Goal: Transaction & Acquisition: Subscribe to service/newsletter

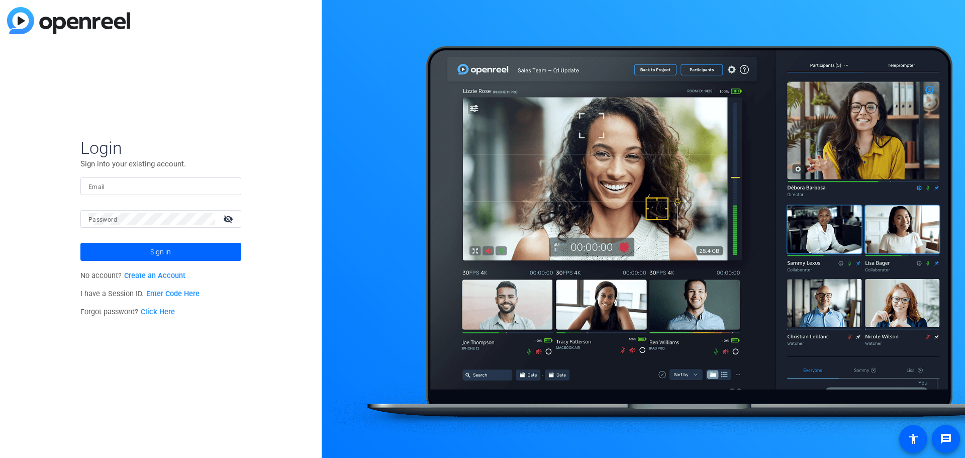
click at [185, 186] on input "Email" at bounding box center [160, 186] width 145 height 12
type input "shereelee.albaladejo@rbc.com"
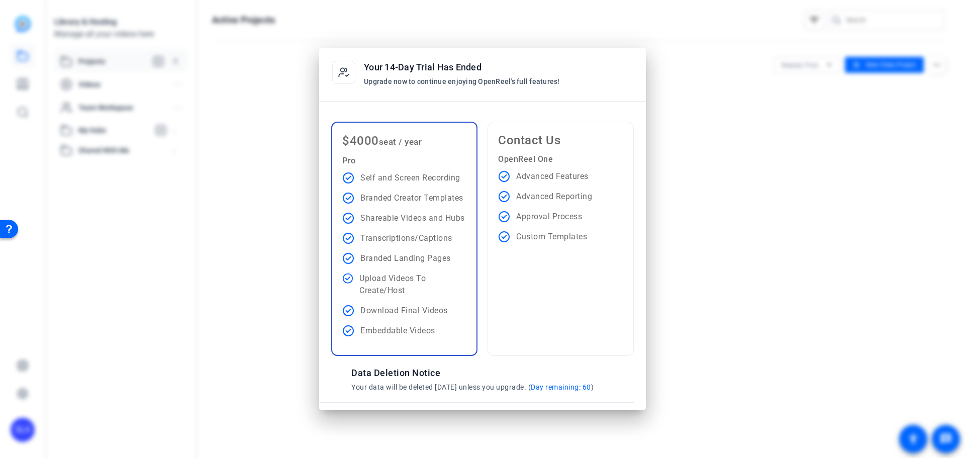
click at [545, 195] on p "Advanced Reporting" at bounding box center [554, 197] width 76 height 12
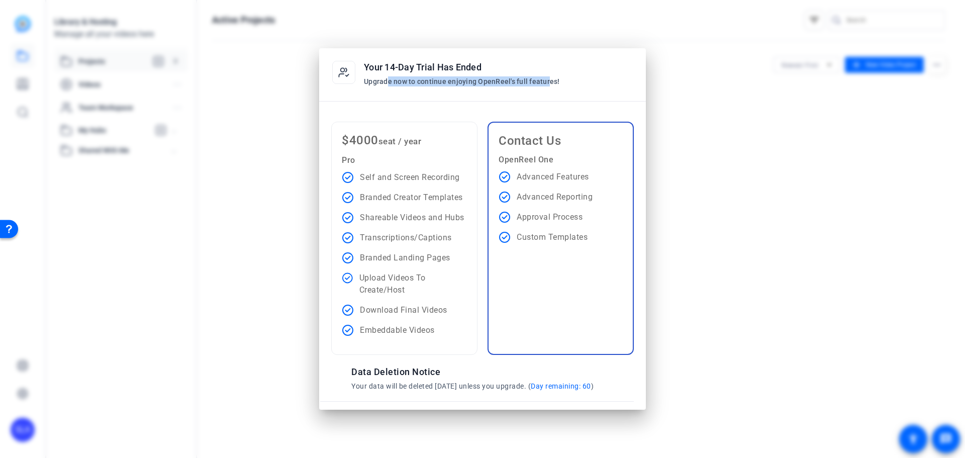
drag, startPoint x: 387, startPoint y: 82, endPoint x: 547, endPoint y: 81, distance: 160.4
click at [547, 81] on p "Upgrade now to continue enjoying OpenReel's full features!" at bounding box center [462, 81] width 196 height 10
drag, startPoint x: 479, startPoint y: 82, endPoint x: 540, endPoint y: 83, distance: 61.3
click at [540, 83] on p "Upgrade now to continue enjoying OpenReel's full features!" at bounding box center [462, 81] width 196 height 10
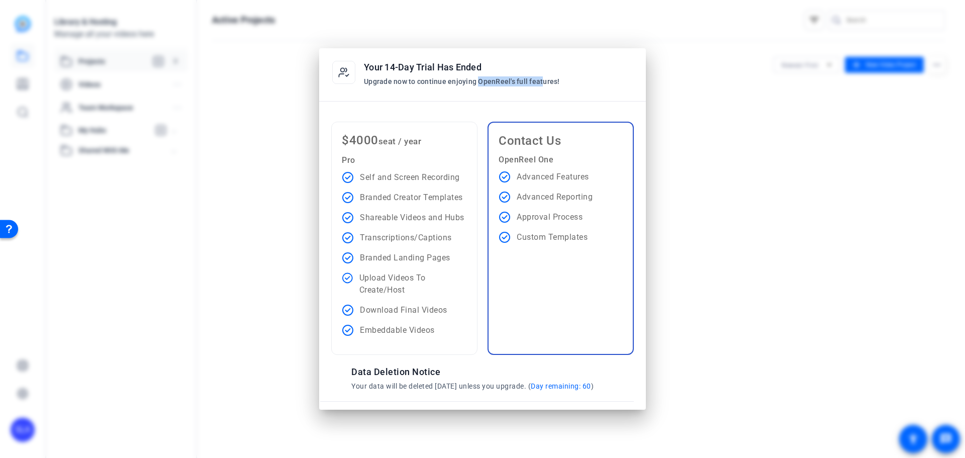
click at [540, 83] on p "Upgrade now to continue enjoying OpenReel's full features!" at bounding box center [462, 81] width 196 height 10
drag, startPoint x: 557, startPoint y: 85, endPoint x: 430, endPoint y: 76, distance: 126.5
click at [430, 76] on div "Your 14-Day Trial Has Ended Upgrade now to continue enjoying OpenReel's full fe…" at bounding box center [482, 69] width 327 height 43
click at [430, 76] on p "Upgrade now to continue enjoying OpenReel's full features!" at bounding box center [462, 81] width 196 height 10
drag, startPoint x: 397, startPoint y: 81, endPoint x: 577, endPoint y: 81, distance: 180.5
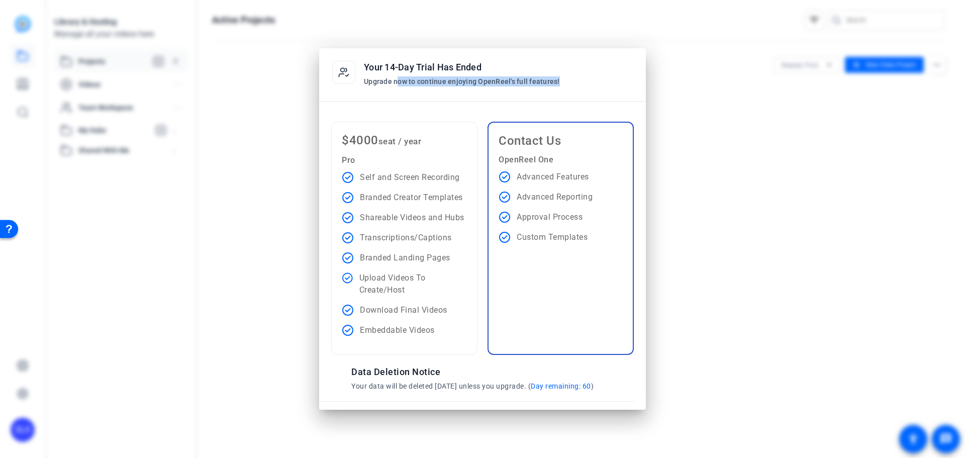
click at [577, 81] on div "Your 14-Day Trial Has Ended Upgrade now to continue enjoying OpenReel's full fe…" at bounding box center [482, 69] width 327 height 43
drag, startPoint x: 476, startPoint y: 80, endPoint x: 426, endPoint y: 80, distance: 49.8
click at [426, 80] on div "Your 14-Day Trial Has Ended Upgrade now to continue enjoying OpenReel's full fe…" at bounding box center [482, 69] width 327 height 43
click at [423, 81] on p "Upgrade now to continue enjoying OpenReel's full features!" at bounding box center [462, 81] width 196 height 10
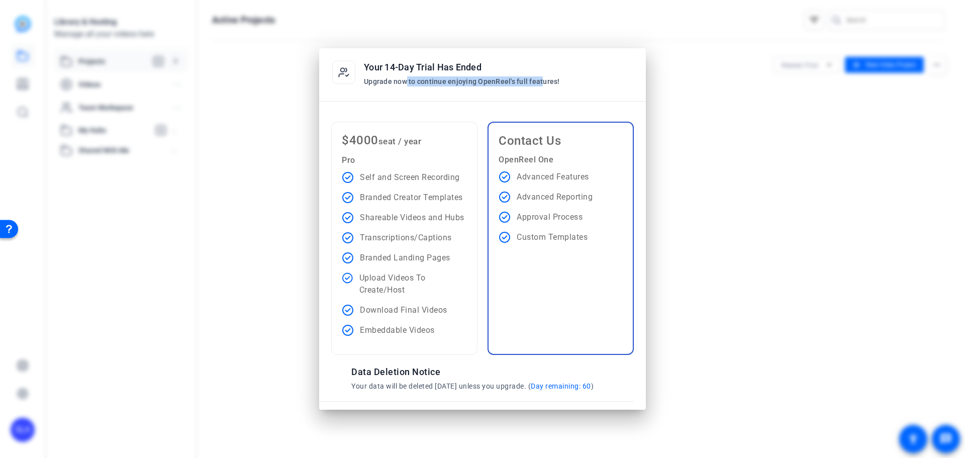
drag, startPoint x: 406, startPoint y: 81, endPoint x: 539, endPoint y: 82, distance: 133.2
click at [539, 82] on p "Upgrade now to continue enjoying OpenReel's full features!" at bounding box center [462, 81] width 196 height 10
drag, startPoint x: 381, startPoint y: 389, endPoint x: 503, endPoint y: 387, distance: 122.2
click at [503, 387] on p "Your data will be deleted in 60 days unless you upgrade. ( Day remaining: 60 )" at bounding box center [482, 386] width 262 height 10
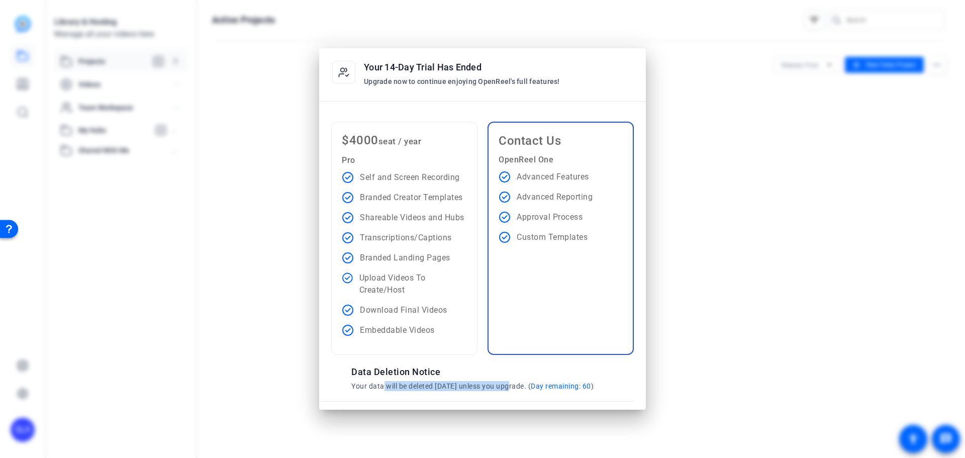
click at [503, 387] on p "Your data will be deleted in 60 days unless you upgrade. ( Day remaining: 60 )" at bounding box center [482, 386] width 262 height 10
click at [545, 183] on ul "Advanced Features Advanced Reporting Approval Process Custom Templates" at bounding box center [546, 207] width 94 height 72
click at [430, 223] on p "Shareable Videos and Hubs" at bounding box center [412, 218] width 105 height 12
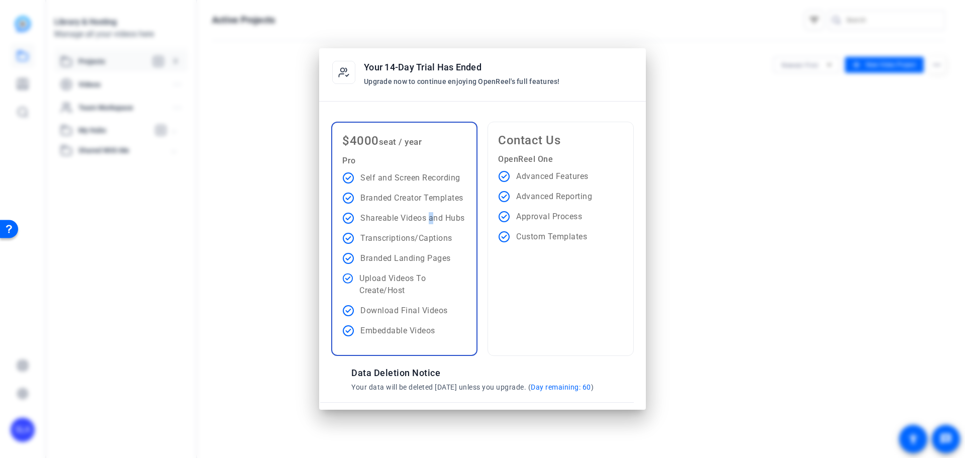
click at [546, 216] on p "Approval Process" at bounding box center [549, 217] width 66 height 12
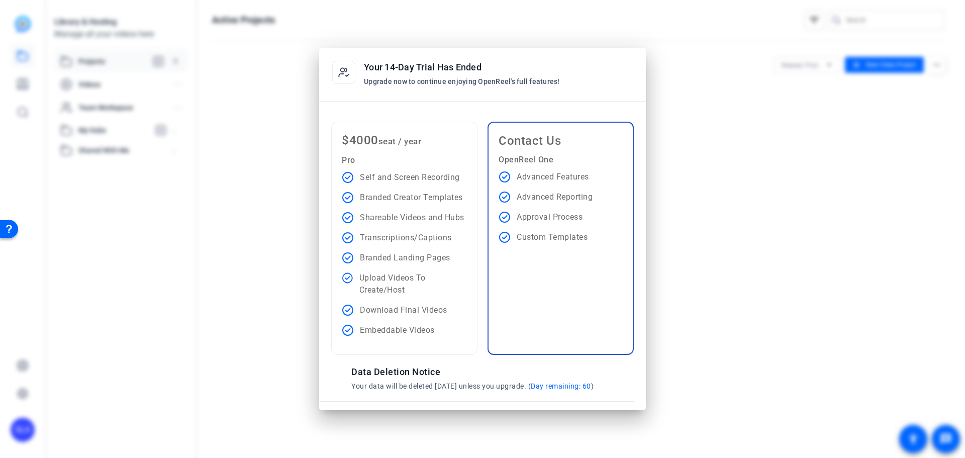
click at [688, 176] on div at bounding box center [482, 229] width 965 height 458
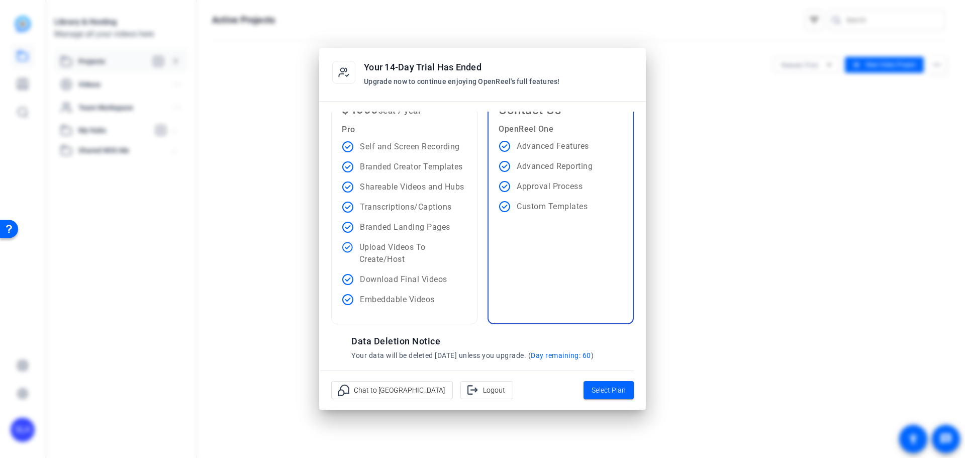
click at [412, 254] on p "Upload Videos To Create/Host" at bounding box center [413, 253] width 108 height 24
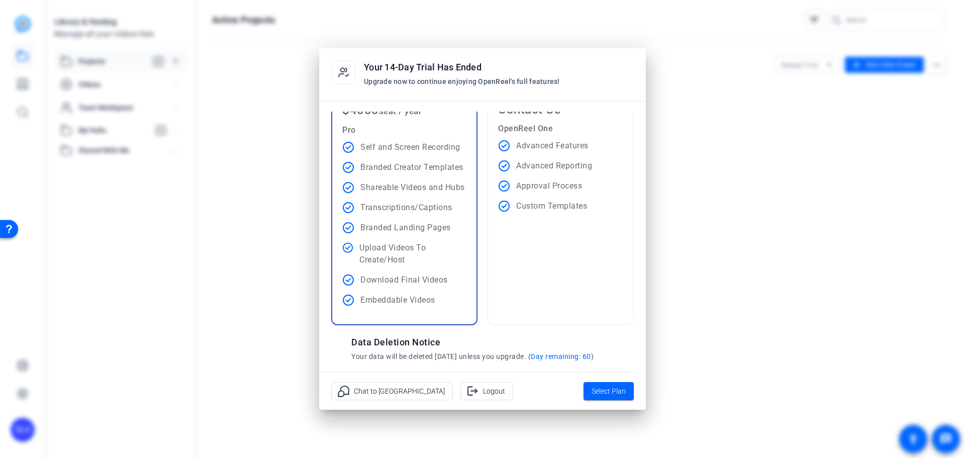
scroll to position [31, 0]
click at [504, 231] on div "Contact Us OpenReel One Advanced Features Advanced Reporting Approval Process C…" at bounding box center [561, 207] width 146 height 234
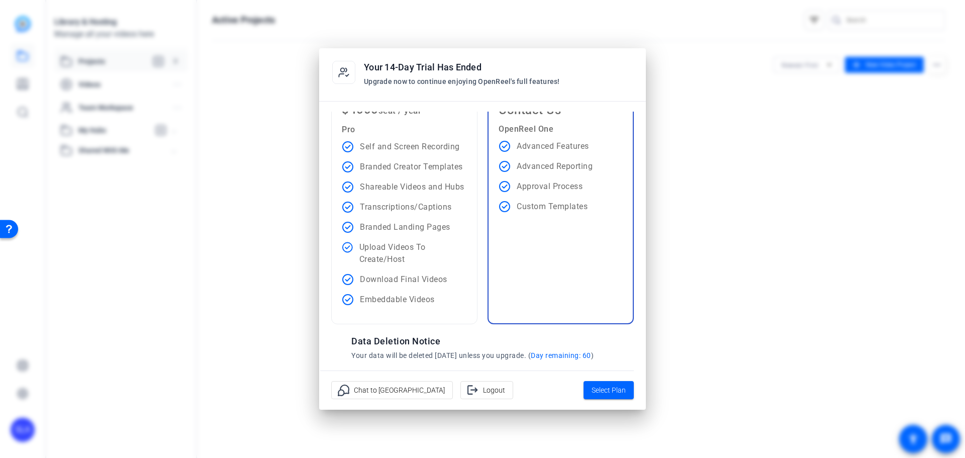
scroll to position [31, 0]
click at [400, 138] on div "$4000 seat / year Pro Self and Screen Recording Branded Creator Templates Share…" at bounding box center [404, 207] width 146 height 233
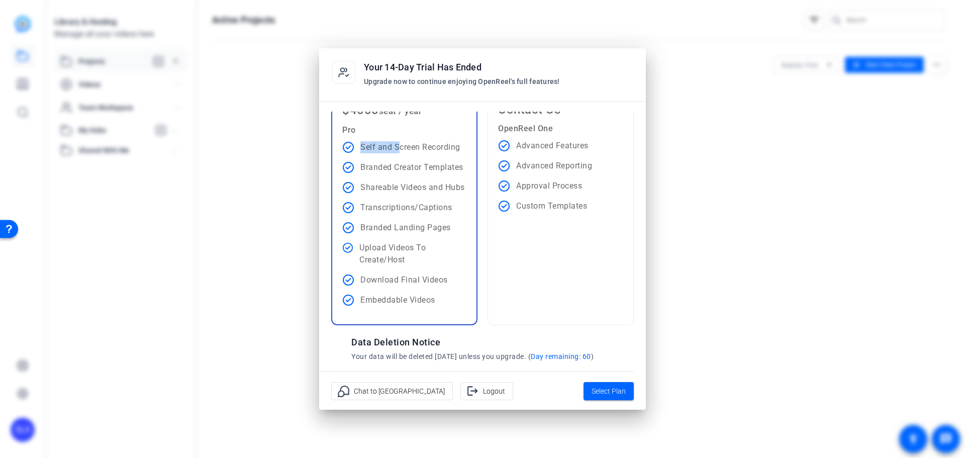
scroll to position [31, 0]
drag, startPoint x: 368, startPoint y: 221, endPoint x: 382, endPoint y: 219, distance: 13.2
click at [368, 221] on p "Branded Landing Pages" at bounding box center [405, 227] width 90 height 12
click at [578, 198] on ul "Advanced Features Advanced Reporting Approval Process Custom Templates" at bounding box center [545, 175] width 94 height 72
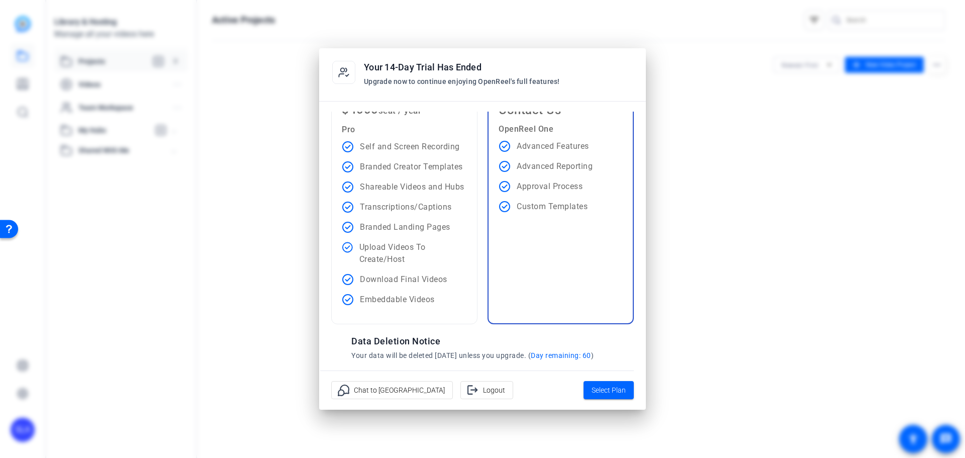
click at [423, 192] on p "Shareable Videos and Hubs" at bounding box center [412, 187] width 105 height 12
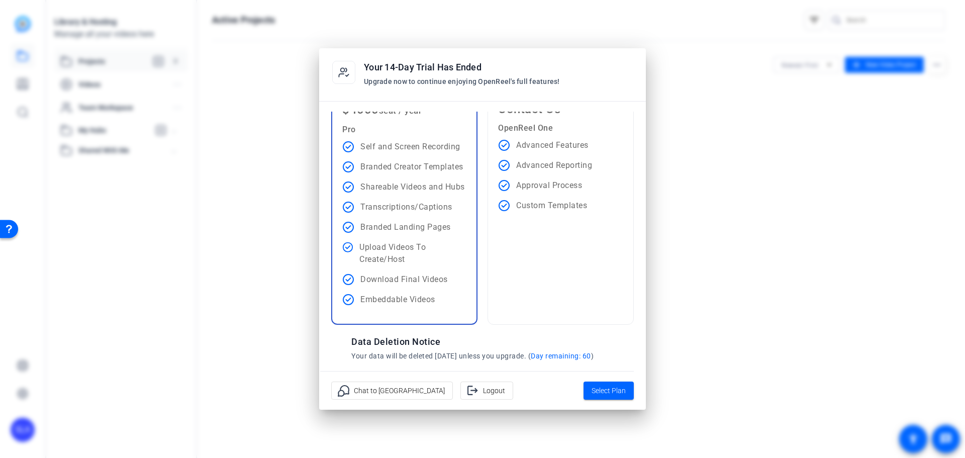
click at [548, 195] on ul "Advanced Features Advanced Reporting Approval Process Custom Templates" at bounding box center [545, 175] width 94 height 72
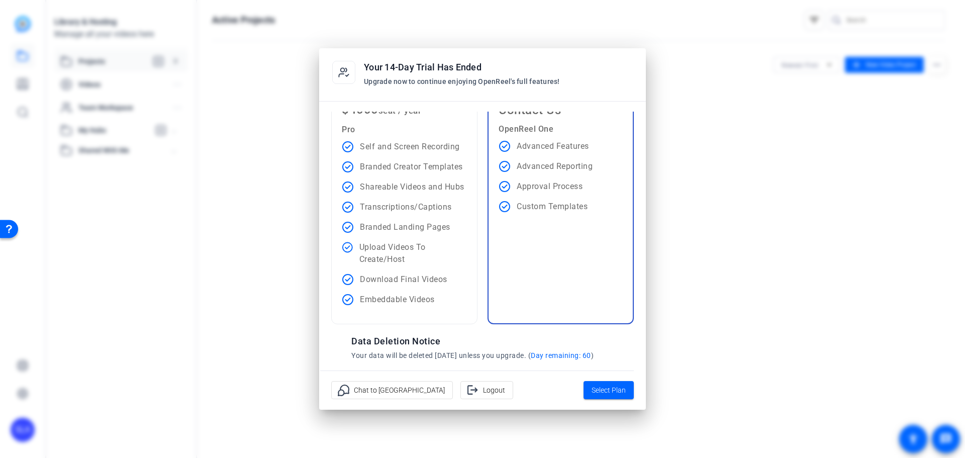
scroll to position [31, 0]
click at [438, 211] on p "Transcriptions/Captions" at bounding box center [406, 207] width 92 height 12
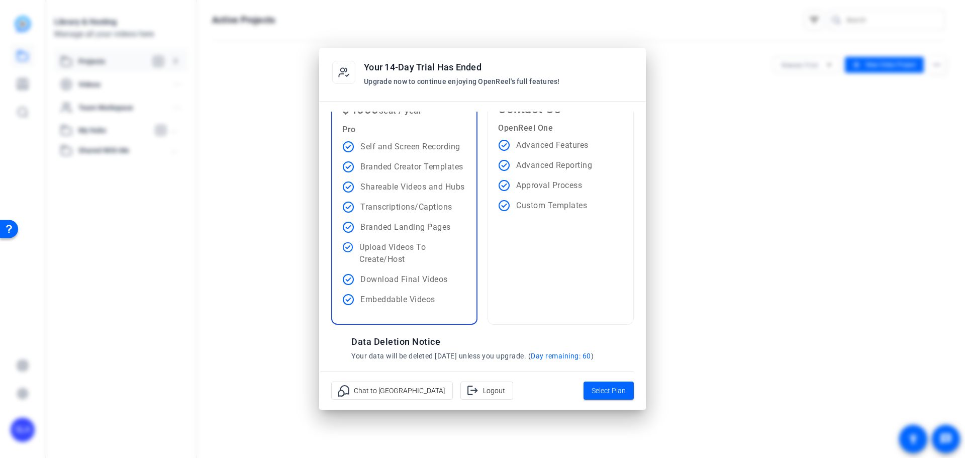
click at [342, 72] on icon at bounding box center [344, 72] width 10 height 9
click at [770, 102] on div at bounding box center [482, 229] width 965 height 458
drag, startPoint x: 685, startPoint y: 113, endPoint x: 685, endPoint y: 108, distance: 5.5
click at [685, 110] on div at bounding box center [482, 229] width 965 height 458
click at [385, 220] on ul "Self and Screen Recording Branded Creator Templates Shareable Videos and Hubs T…" at bounding box center [404, 223] width 124 height 165
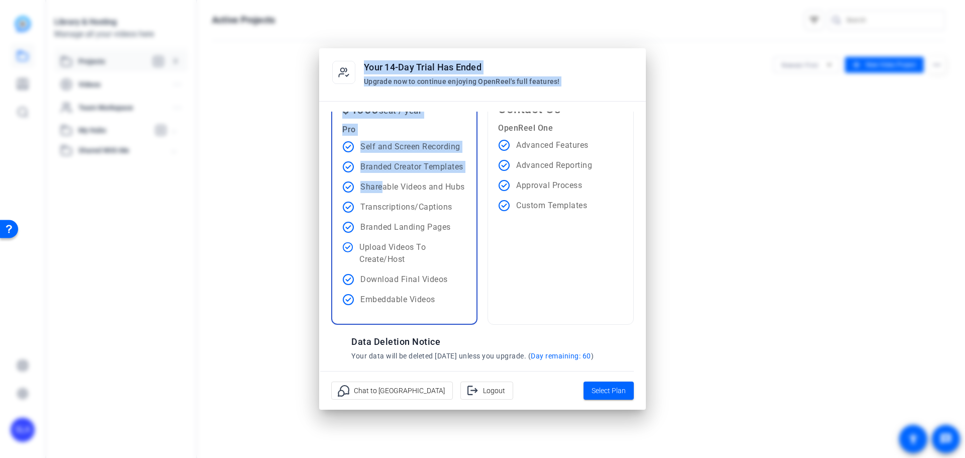
drag, startPoint x: 384, startPoint y: 185, endPoint x: 335, endPoint y: 70, distance: 125.0
click at [0, 0] on openreel-premium-paywall "Your 14-Day Trial Has Ended Upgrade now to continue enjoying OpenReel's full fe…" at bounding box center [0, 0] width 0 height 0
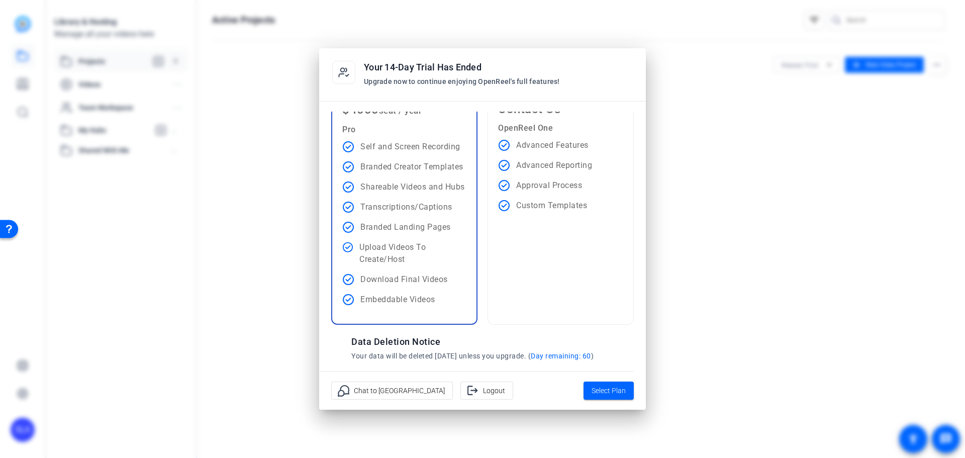
click at [521, 221] on div "Contact Us OpenReel One Advanced Features Advanced Reporting Approval Process C…" at bounding box center [561, 207] width 146 height 234
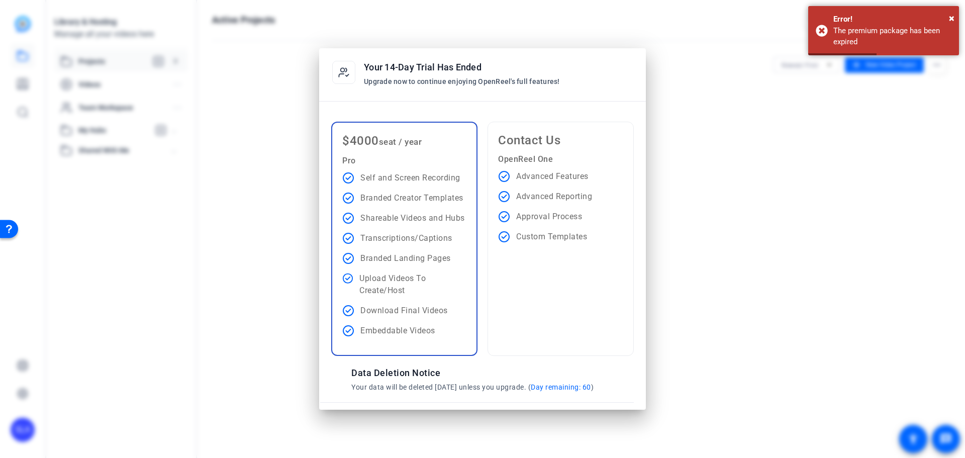
drag, startPoint x: 387, startPoint y: 143, endPoint x: 425, endPoint y: 143, distance: 38.2
click at [425, 143] on div "$4000 seat / year Pro Self and Screen Recording Branded Creator Templates Share…" at bounding box center [404, 239] width 146 height 234
drag, startPoint x: 365, startPoint y: 161, endPoint x: 338, endPoint y: 138, distance: 36.4
click at [338, 138] on div "$4000 seat / year Pro Self and Screen Recording Branded Creator Templates Share…" at bounding box center [404, 239] width 146 height 234
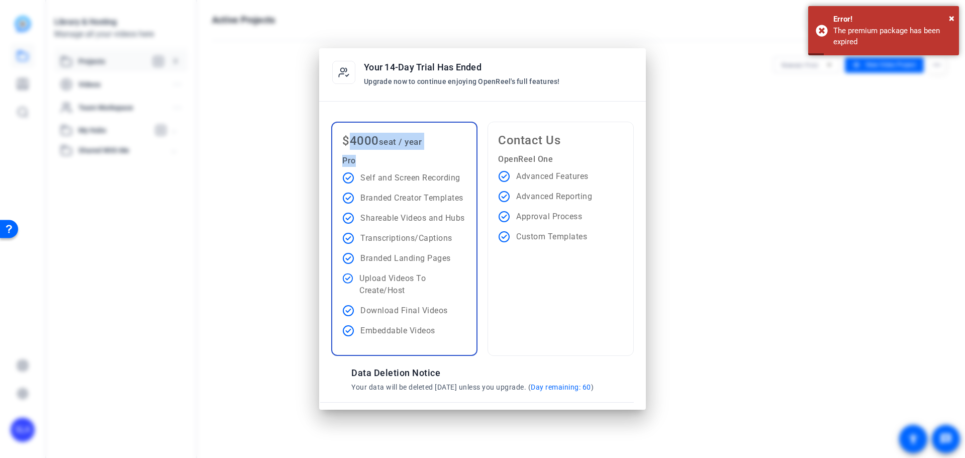
click at [393, 149] on p "$4000 seat / year" at bounding box center [381, 141] width 79 height 17
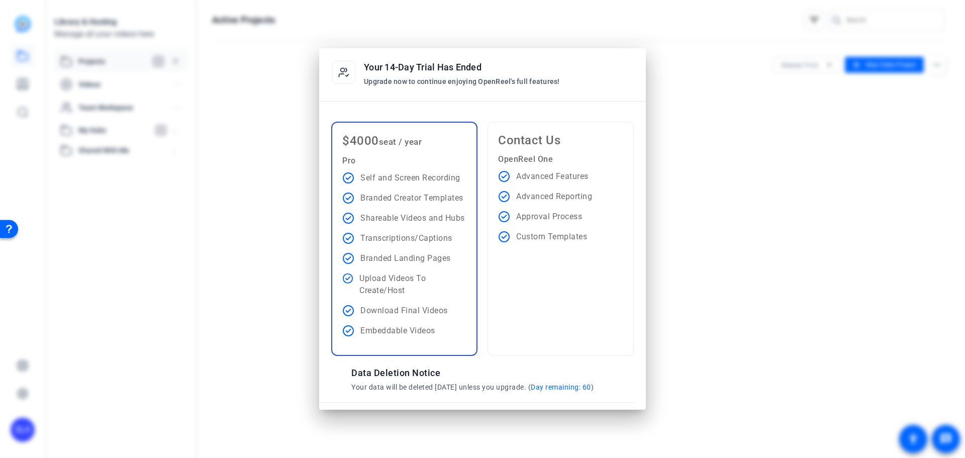
click at [386, 155] on p "Pro" at bounding box center [381, 161] width 79 height 12
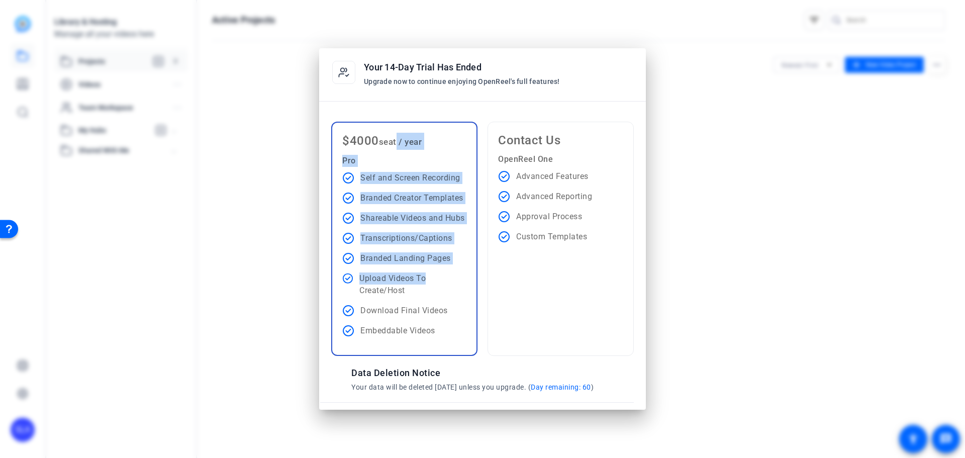
drag, startPoint x: 397, startPoint y: 142, endPoint x: 425, endPoint y: 270, distance: 131.4
click at [425, 270] on div "$4000 seat / year Pro Self and Screen Recording Branded Creator Templates Share…" at bounding box center [404, 239] width 146 height 234
click at [425, 270] on ul "Self and Screen Recording Branded Creator Templates Shareable Videos and Hubs T…" at bounding box center [404, 254] width 124 height 165
